Goal: Browse casually

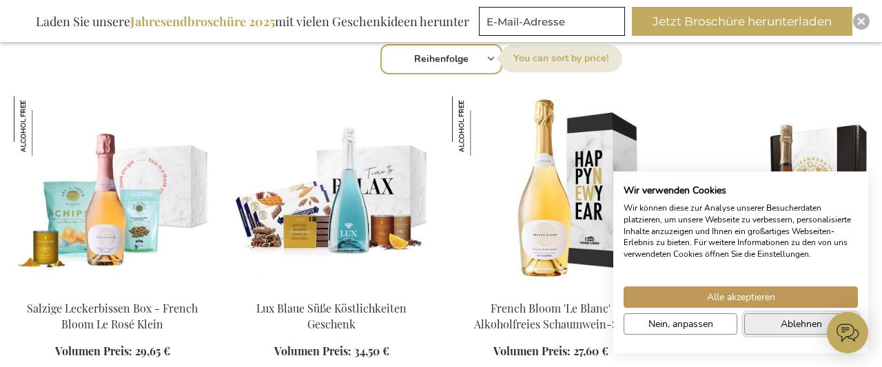
click at [760, 328] on button "Ablehnen" at bounding box center [801, 323] width 114 height 21
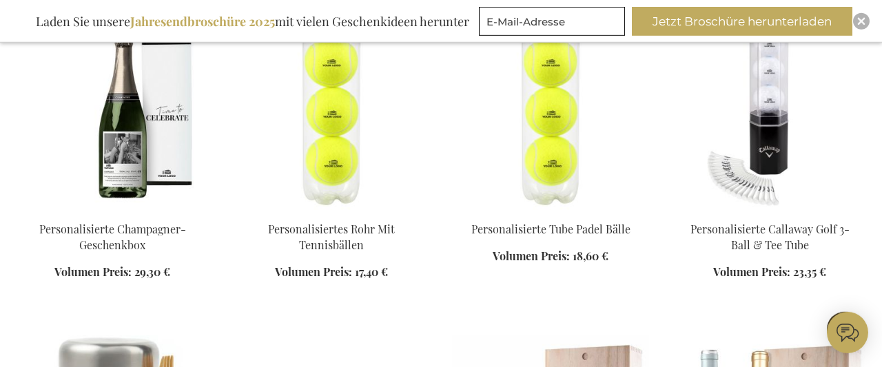
scroll to position [1218, 0]
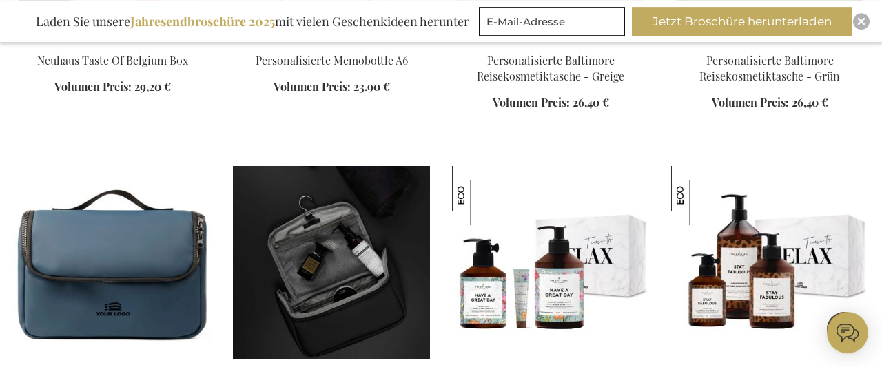
scroll to position [2364, 0]
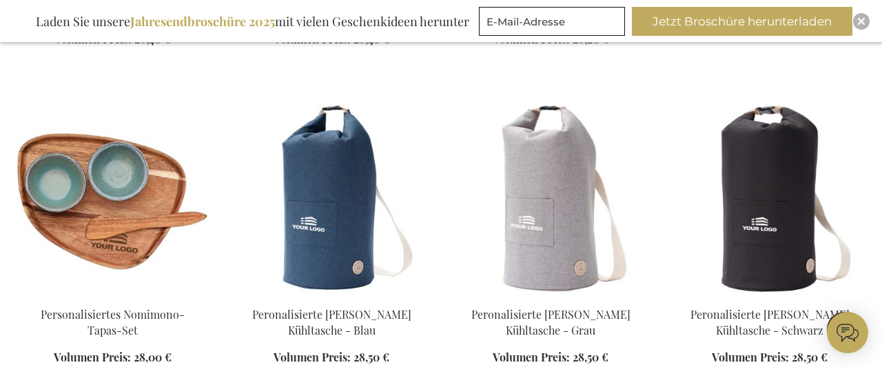
scroll to position [2794, 0]
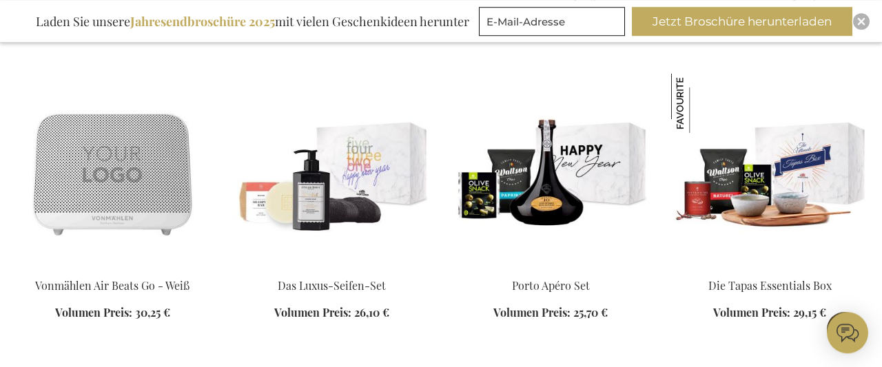
scroll to position [4370, 0]
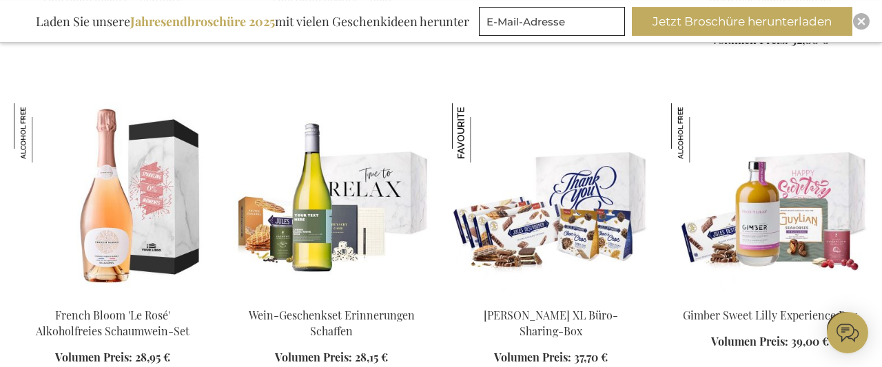
scroll to position [5301, 0]
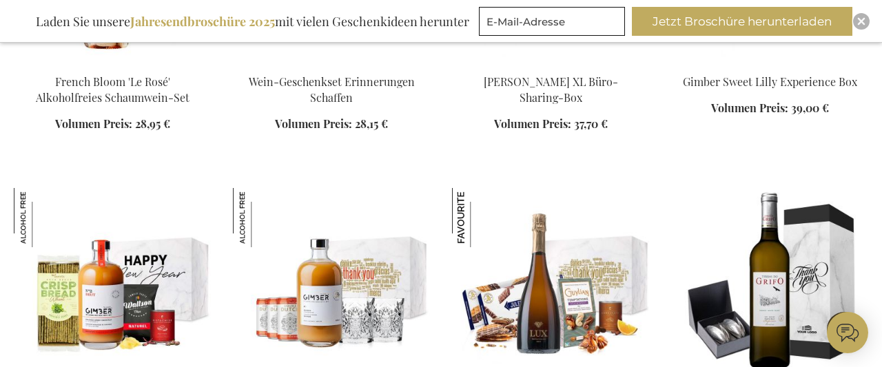
scroll to position [5588, 0]
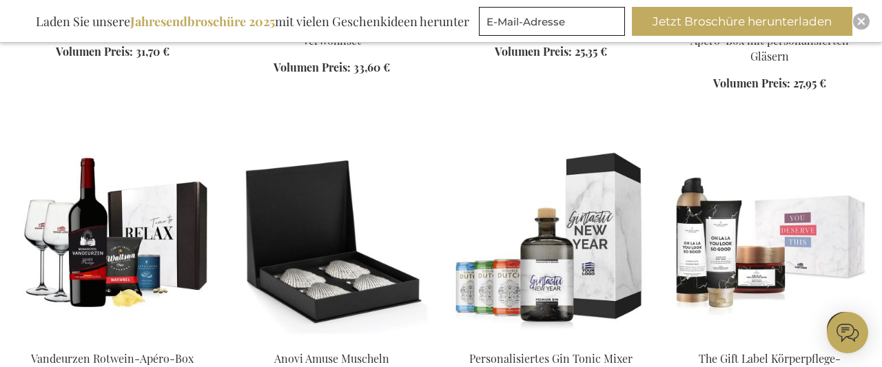
scroll to position [6877, 0]
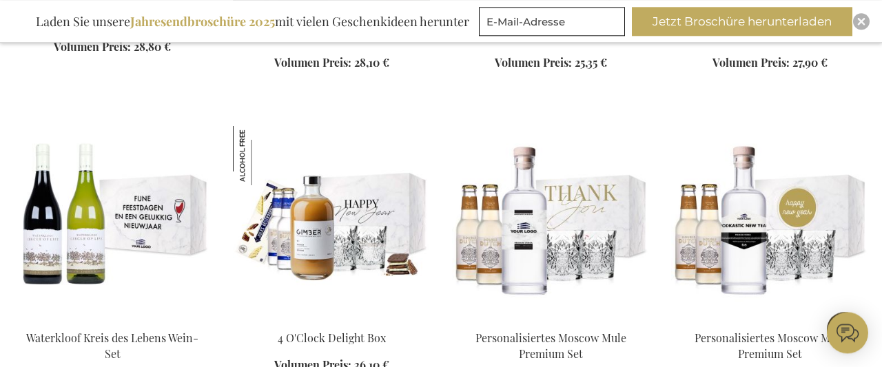
scroll to position [8167, 0]
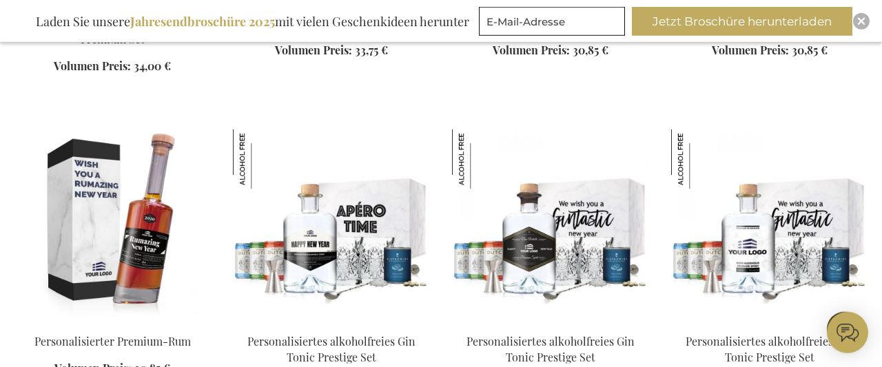
scroll to position [8811, 0]
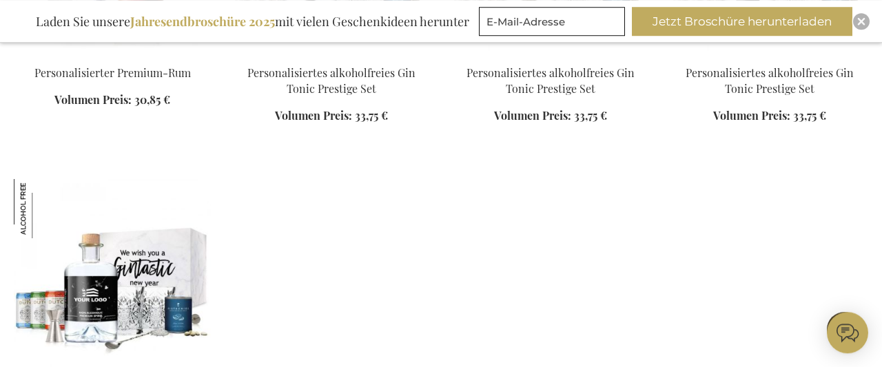
scroll to position [8955, 0]
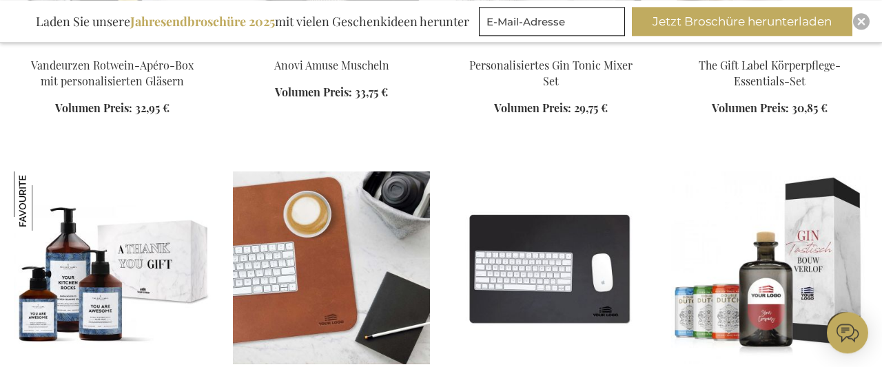
scroll to position [7020, 0]
